Goal: Find specific page/section

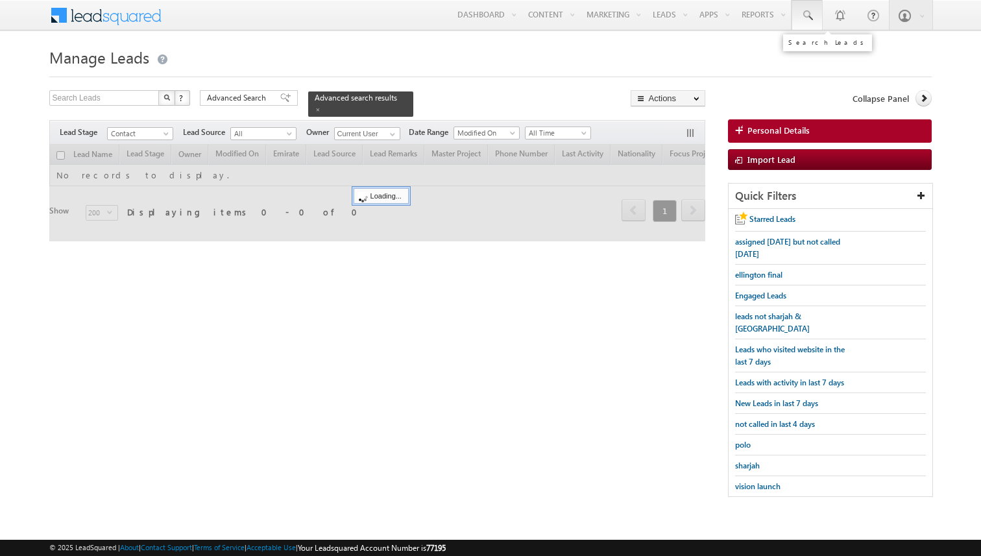
click at [807, 19] on span at bounding box center [806, 15] width 13 height 13
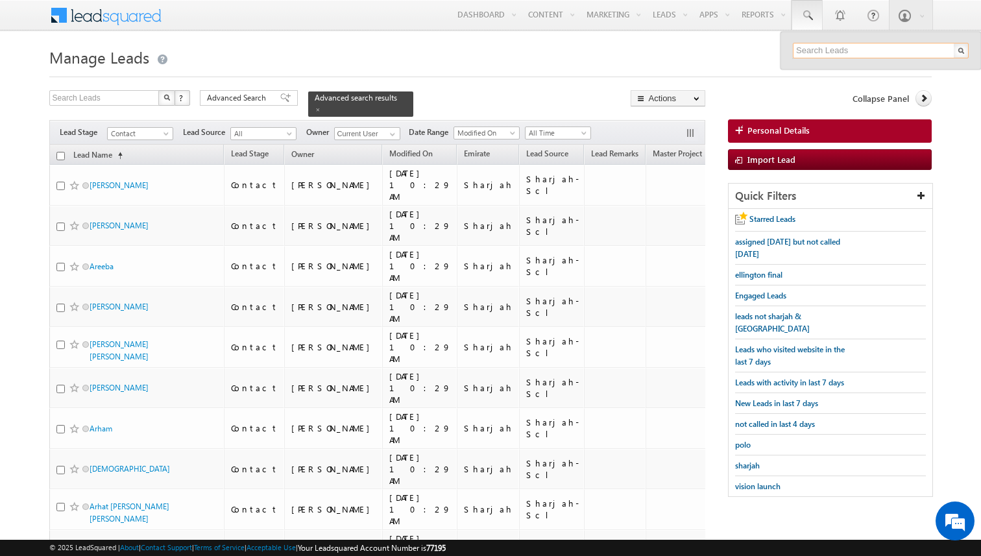
paste input "55106021"
type input "55106021"
